Goal: Find specific page/section: Find specific page/section

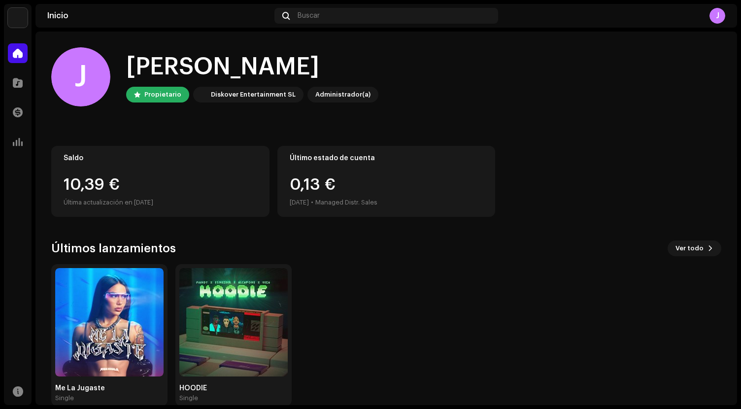
scroll to position [17, 0]
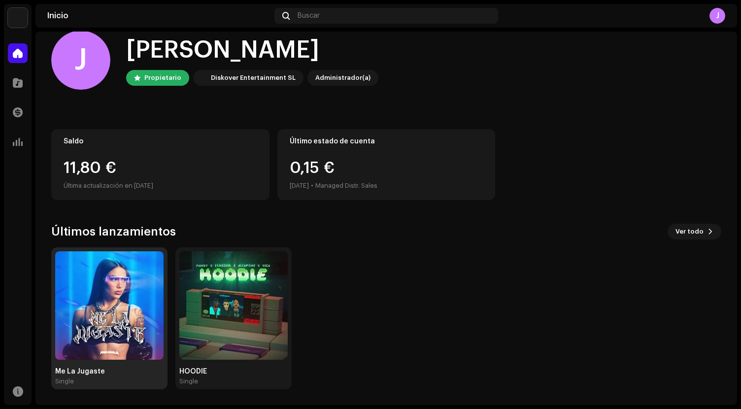
click at [135, 302] on img at bounding box center [109, 305] width 108 height 108
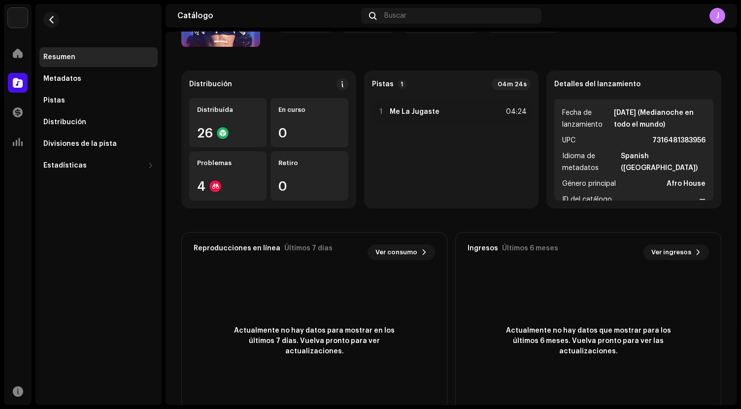
scroll to position [119, 0]
